Goal: Information Seeking & Learning: Learn about a topic

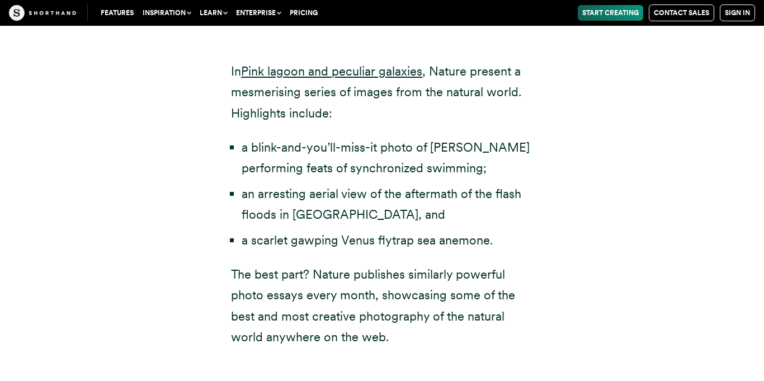
scroll to position [3805, 0]
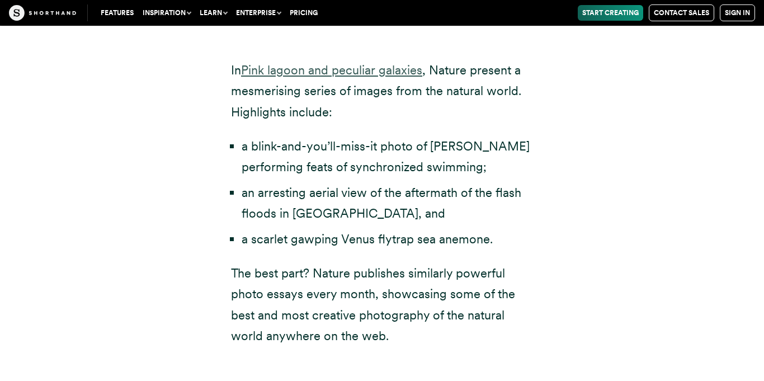
click at [363, 63] on link "Pink lagoon and peculiar galaxies" at bounding box center [331, 70] width 181 height 15
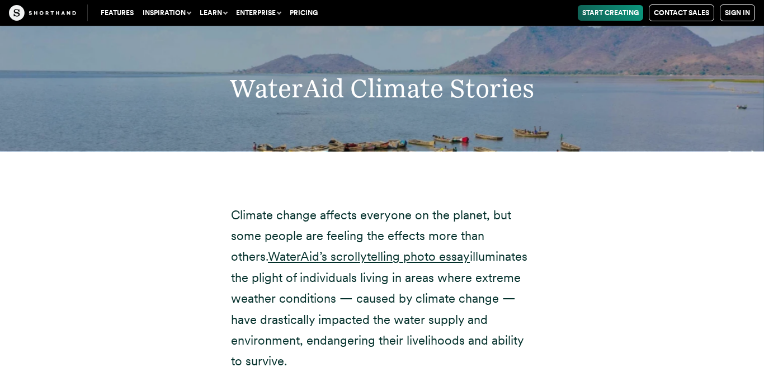
scroll to position [15270, 0]
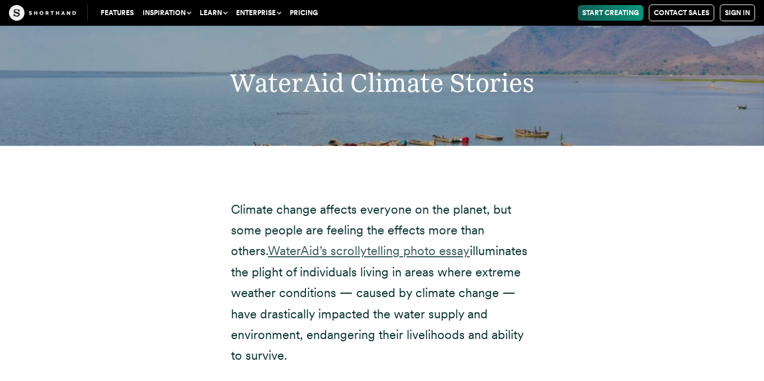
click at [316, 243] on link "WaterAid’s scrollytelling photo essay" at bounding box center [369, 250] width 202 height 15
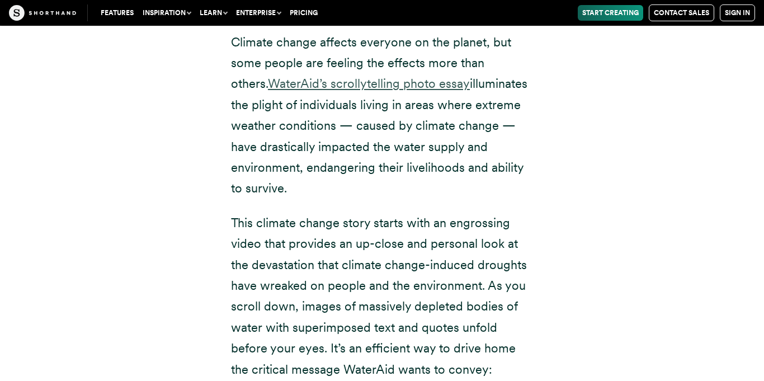
scroll to position [15451, 0]
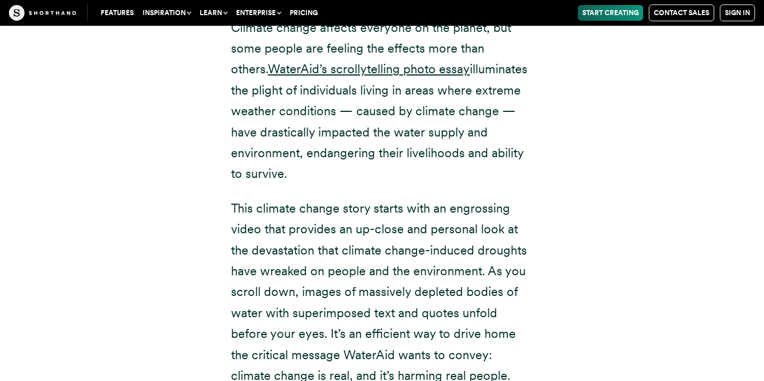
click at [380, 259] on p "This climate change story starts with an engrossing video that provides an up-c…" at bounding box center [382, 292] width 302 height 188
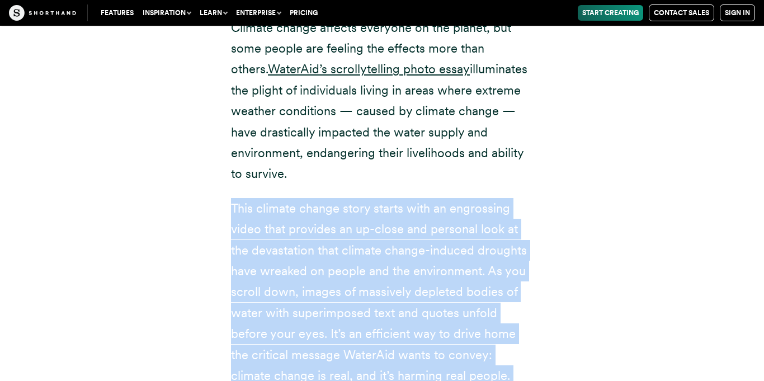
click at [380, 259] on p "This climate change story starts with an engrossing video that provides an up-c…" at bounding box center [382, 292] width 302 height 188
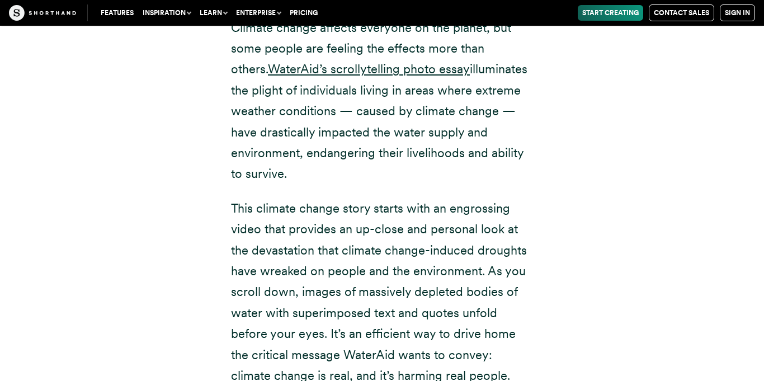
click at [380, 259] on p "This climate change story starts with an engrossing video that provides an up-c…" at bounding box center [382, 292] width 302 height 188
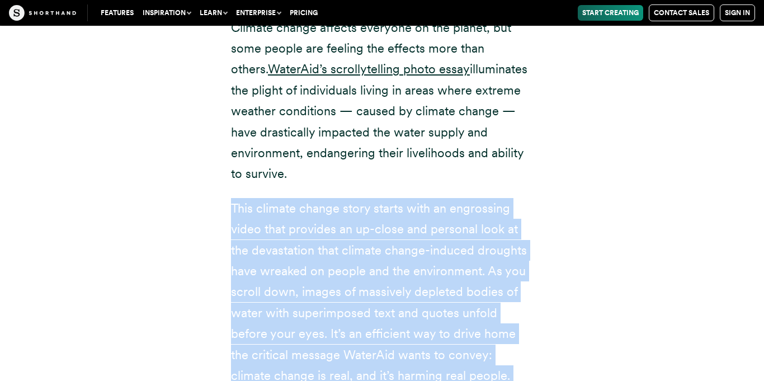
click at [380, 259] on p "This climate change story starts with an engrossing video that provides an up-c…" at bounding box center [382, 292] width 302 height 188
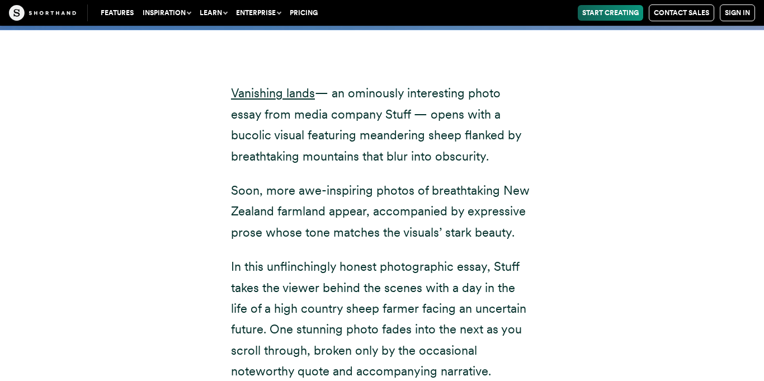
scroll to position [5248, 0]
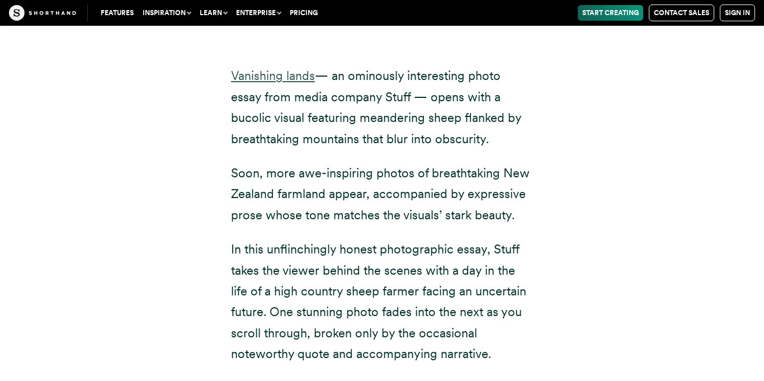
click at [279, 68] on link "Vanishing lands" at bounding box center [273, 75] width 84 height 15
